Goal: Transaction & Acquisition: Purchase product/service

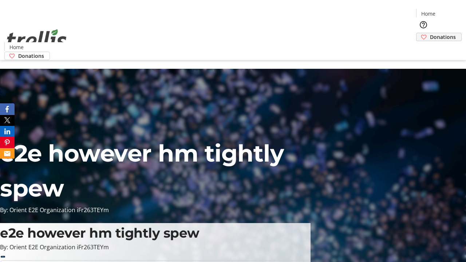
click at [430, 33] on span "Donations" at bounding box center [443, 37] width 26 height 8
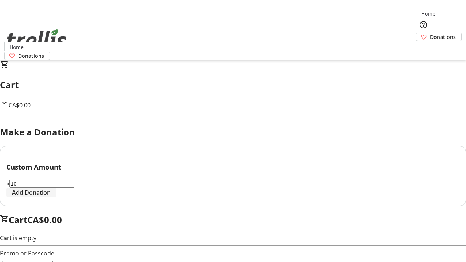
click at [51, 197] on span "Add Donation" at bounding box center [31, 192] width 39 height 9
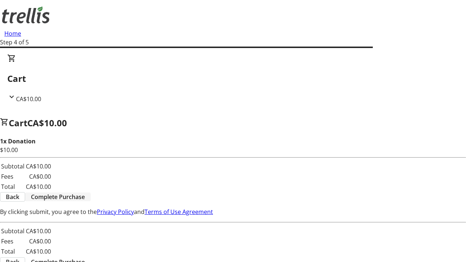
click at [85, 192] on span "Complete Purchase" at bounding box center [58, 196] width 54 height 9
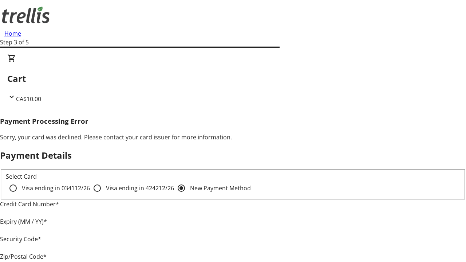
click at [90, 194] on input "Visa ending in 4242 12/26" at bounding box center [97, 188] width 15 height 15
radio input "true"
